Goal: Check status: Check status

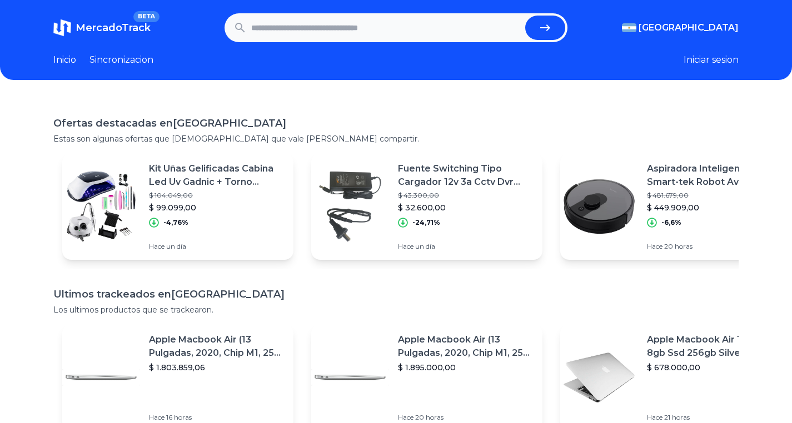
paste input "**********"
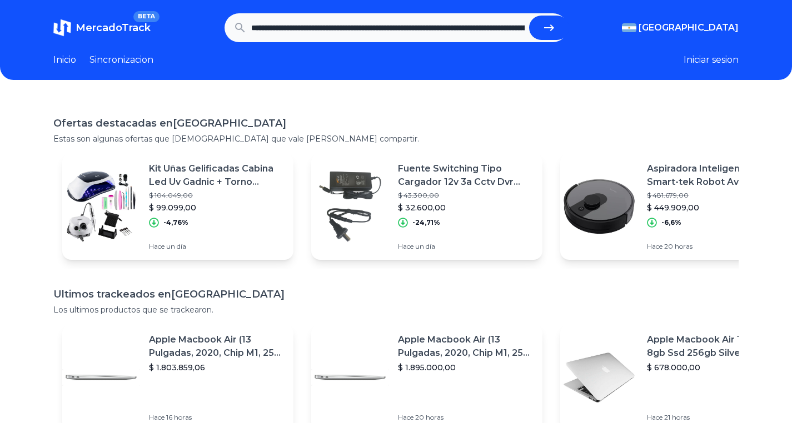
click at [551, 19] on button "submit" at bounding box center [549, 28] width 40 height 24
type input "**********"
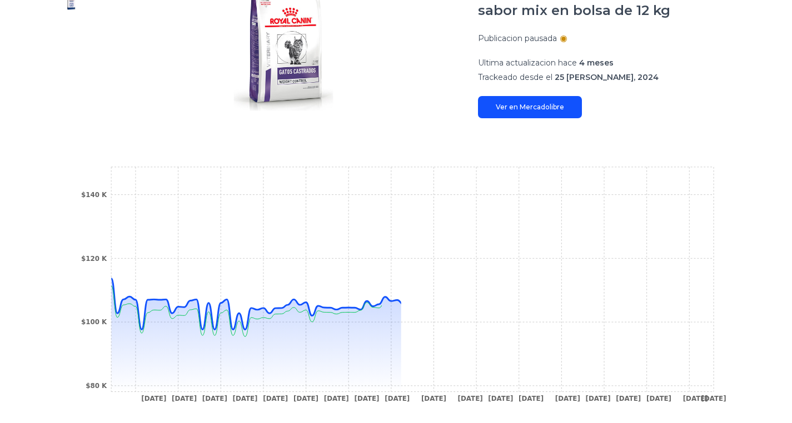
scroll to position [296, 0]
